Goal: Find specific page/section

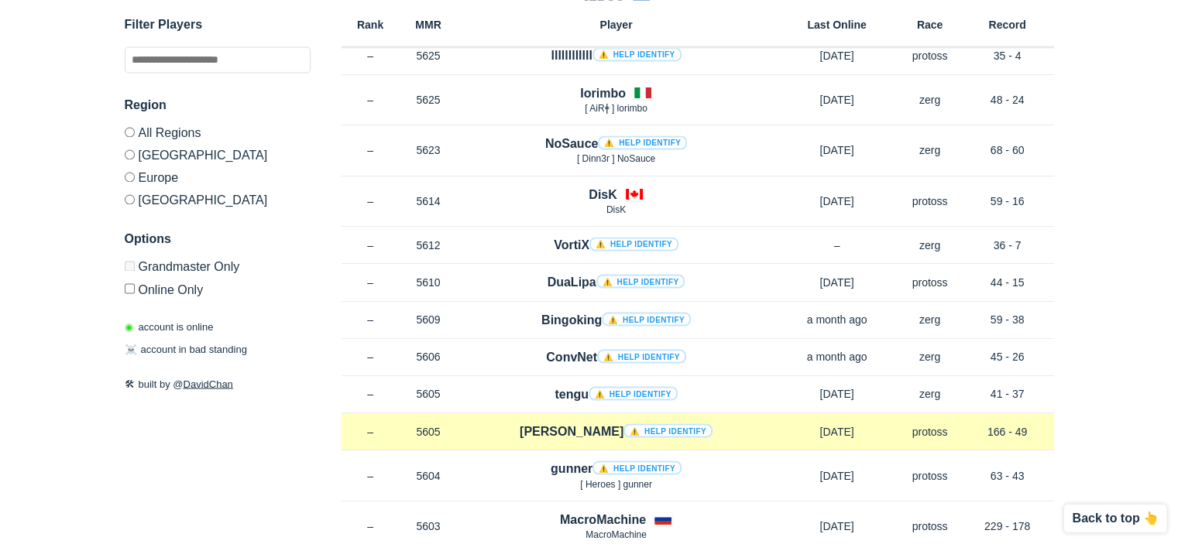
scroll to position [8601, 0]
